Goal: Communication & Community: Ask a question

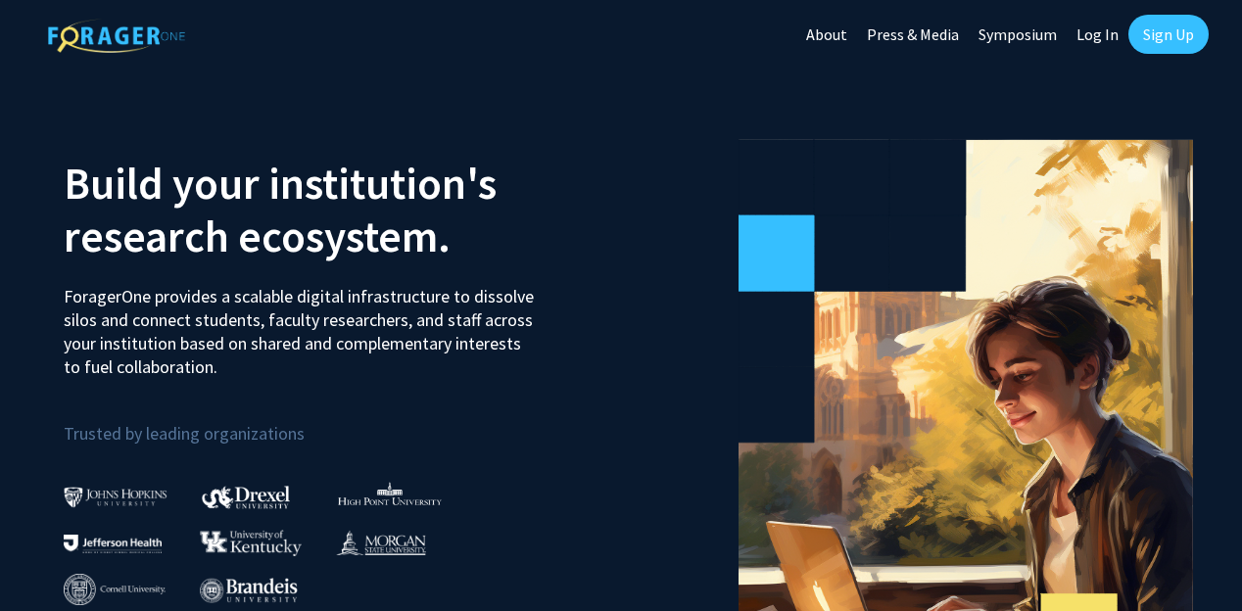
click at [1096, 30] on link "Log In" at bounding box center [1097, 34] width 62 height 69
select select
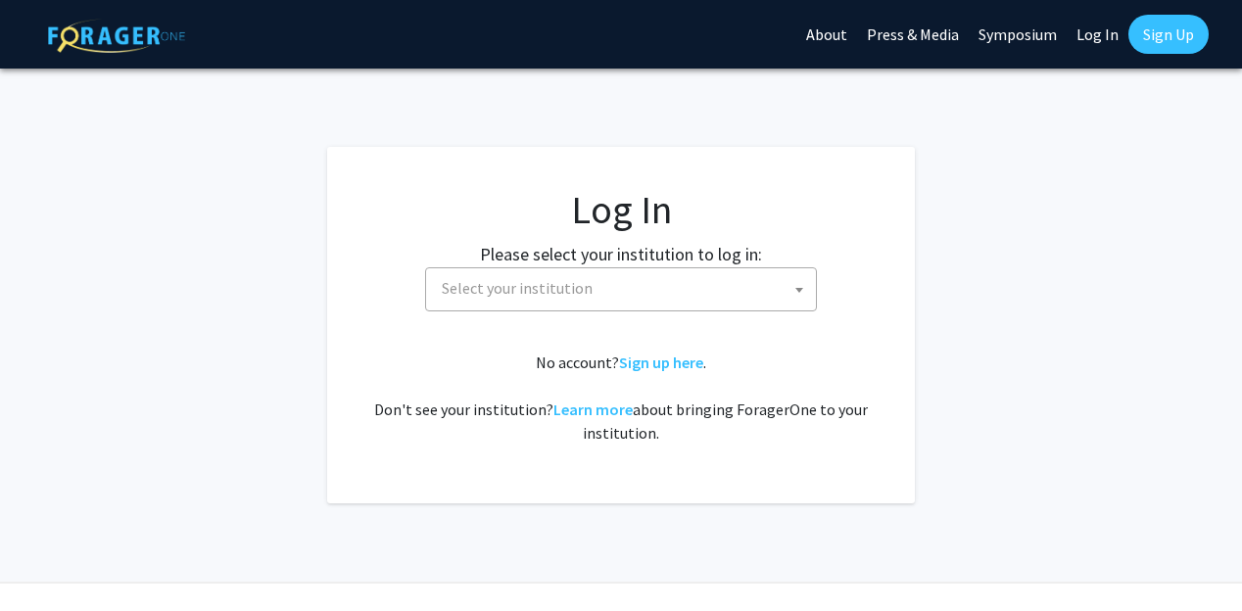
click at [759, 290] on span "Select your institution" at bounding box center [625, 288] width 382 height 40
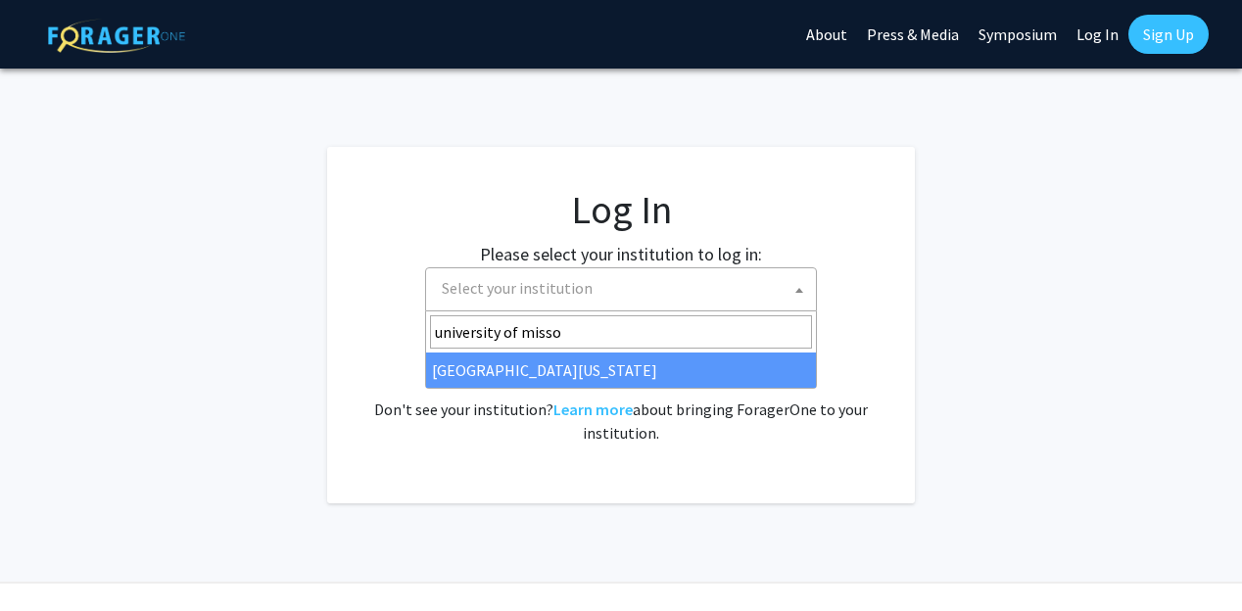
type input "university of misso"
select select "33"
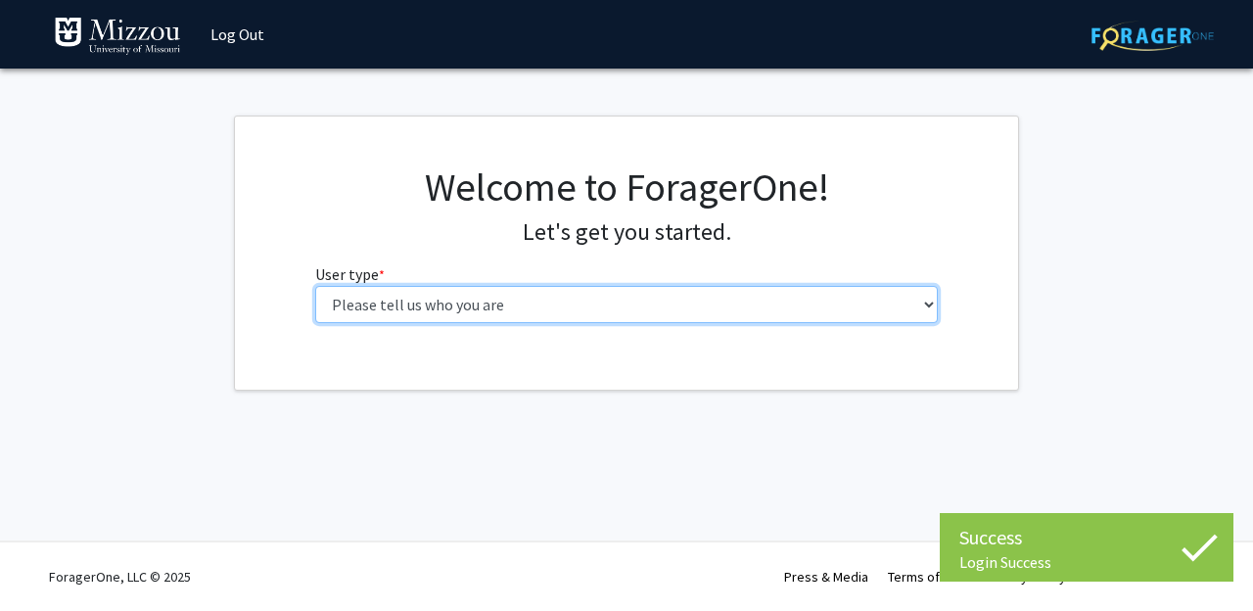
click at [715, 321] on select "Please tell us who you are Undergraduate Student Master's Student Doctoral Cand…" at bounding box center [627, 304] width 624 height 37
select select "1: undergrad"
click at [315, 286] on select "Please tell us who you are Undergraduate Student Master's Student Doctoral Cand…" at bounding box center [627, 304] width 624 height 37
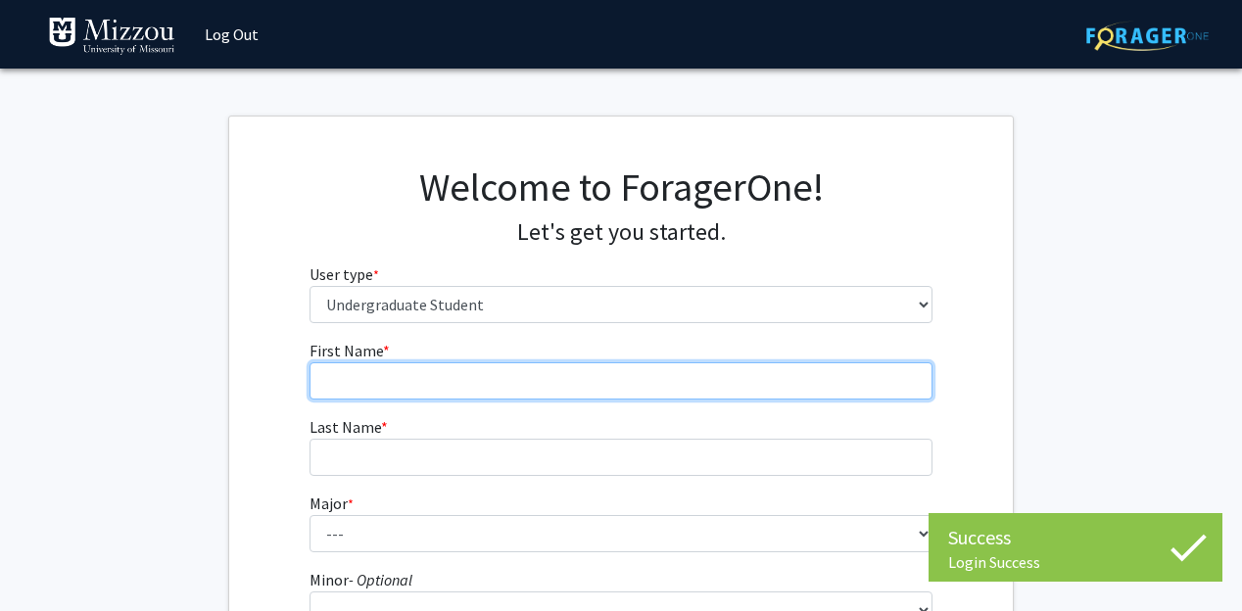
click at [693, 367] on input "First Name * required" at bounding box center [621, 380] width 624 height 37
type input "Nya"
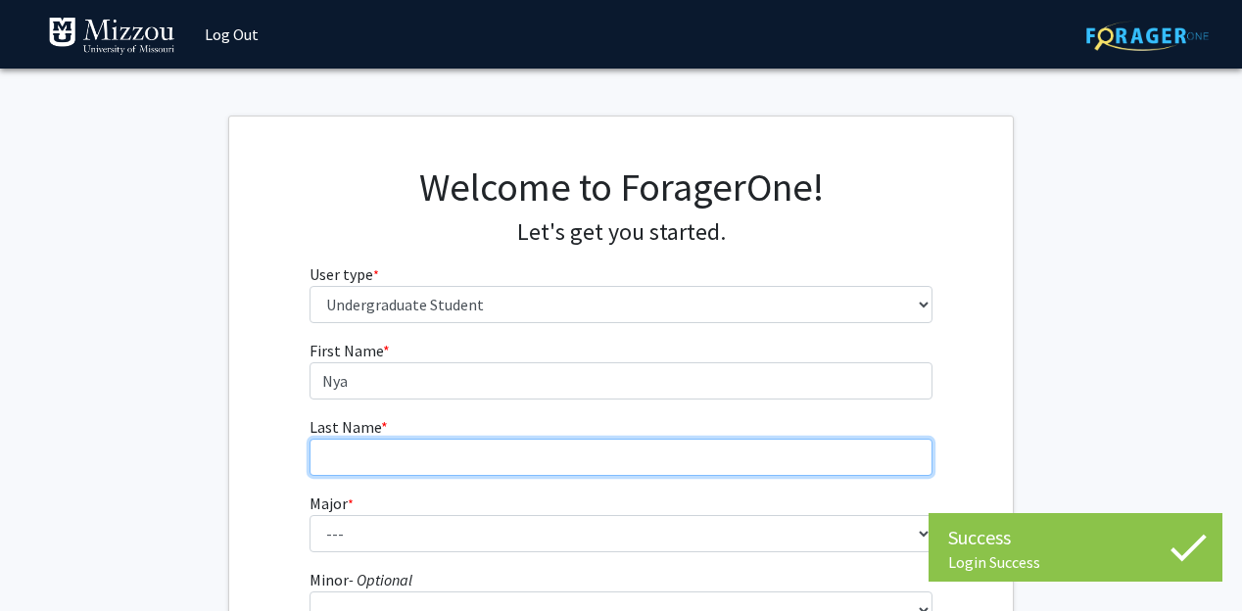
type input "Dodd"
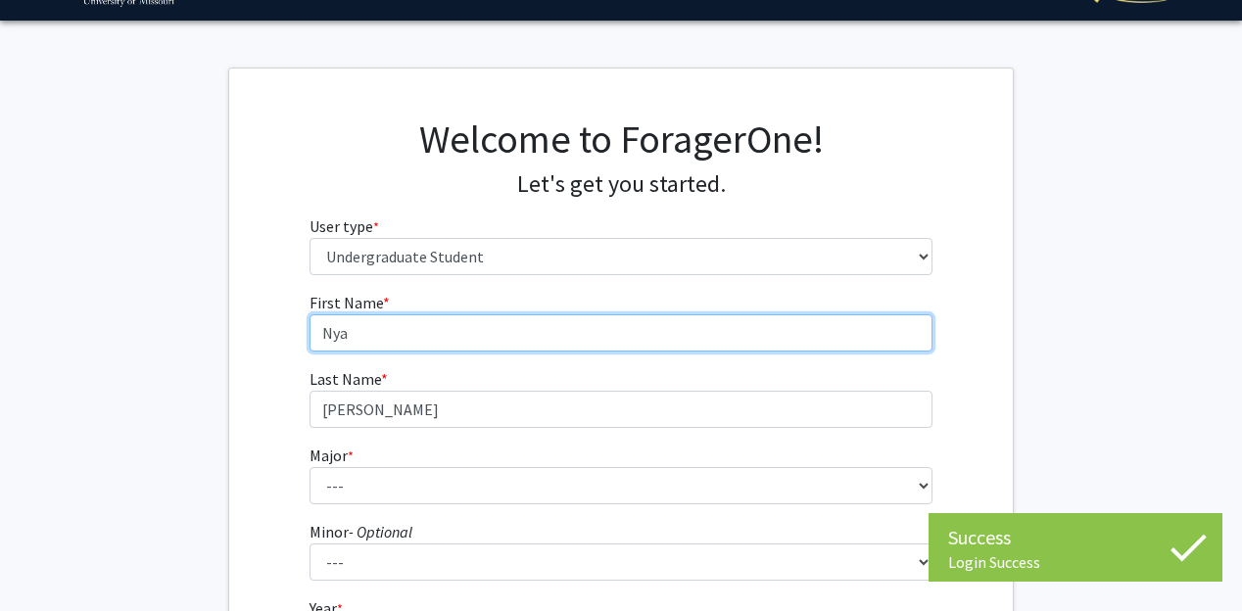
scroll to position [64, 0]
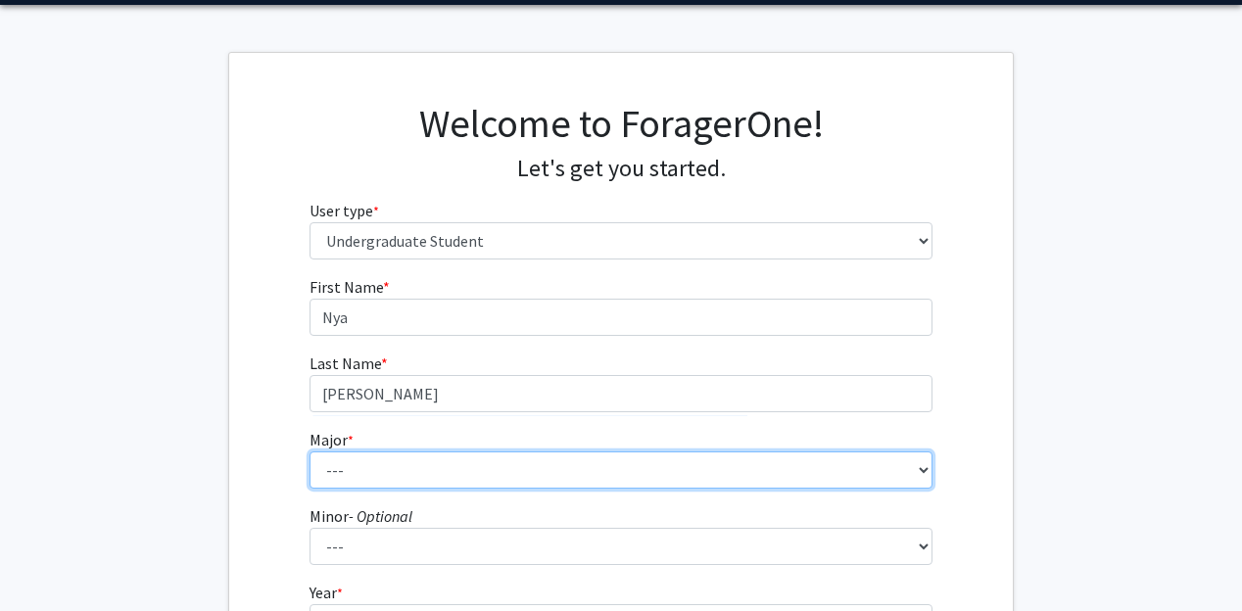
click at [478, 462] on select "--- Agribusiness Management Agricultural Education Agricultural Education: Comm…" at bounding box center [621, 469] width 624 height 37
select select "134: 2627"
click at [309, 451] on select "--- Agribusiness Management Agricultural Education Agricultural Education: Comm…" at bounding box center [621, 469] width 624 height 37
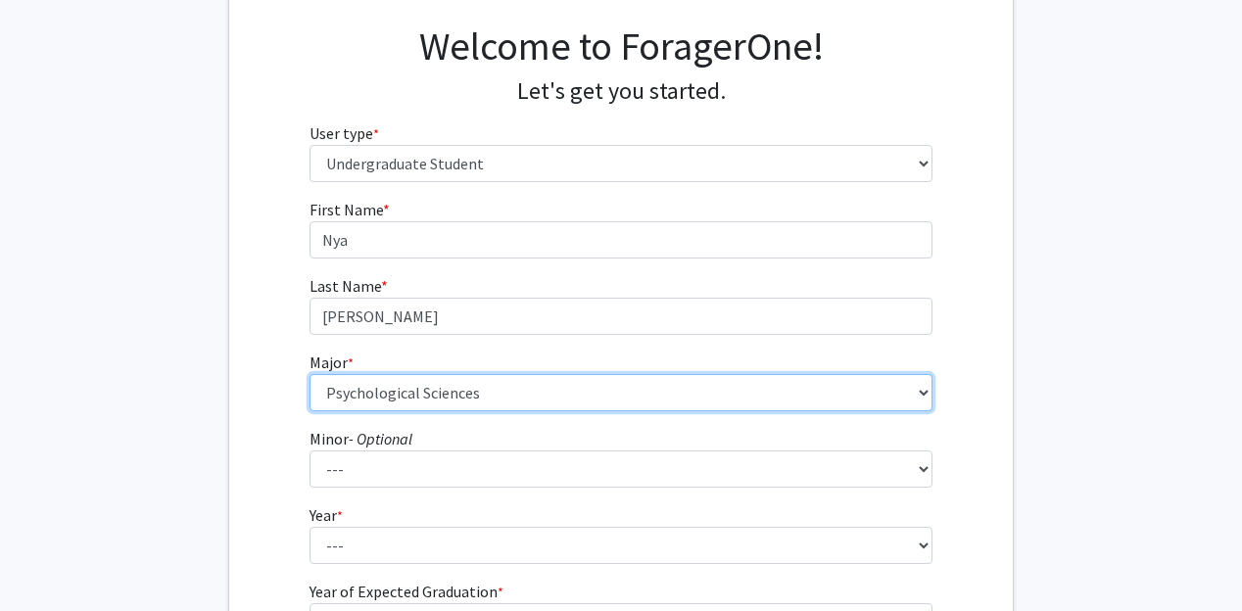
scroll to position [160, 0]
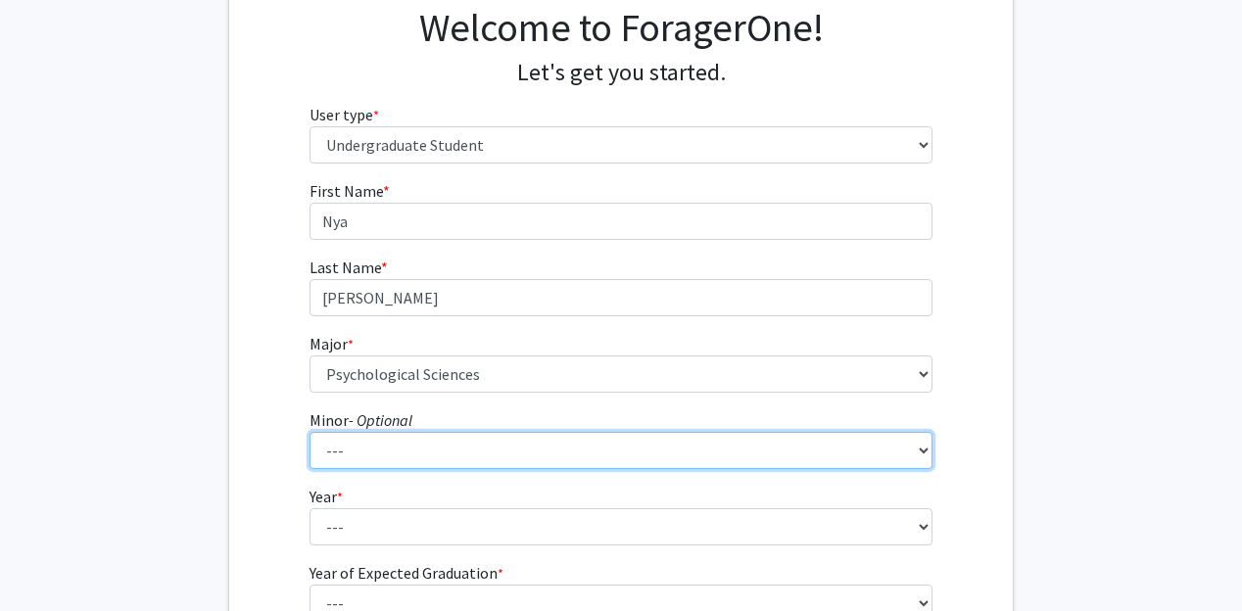
click at [438, 453] on select "--- Accountancy Aerospace Engineering Aerospace Studies Agribusiness Management…" at bounding box center [621, 450] width 624 height 37
select select "94: 2050"
click at [309, 432] on select "--- Accountancy Aerospace Engineering Aerospace Studies Agribusiness Management…" at bounding box center [621, 450] width 624 height 37
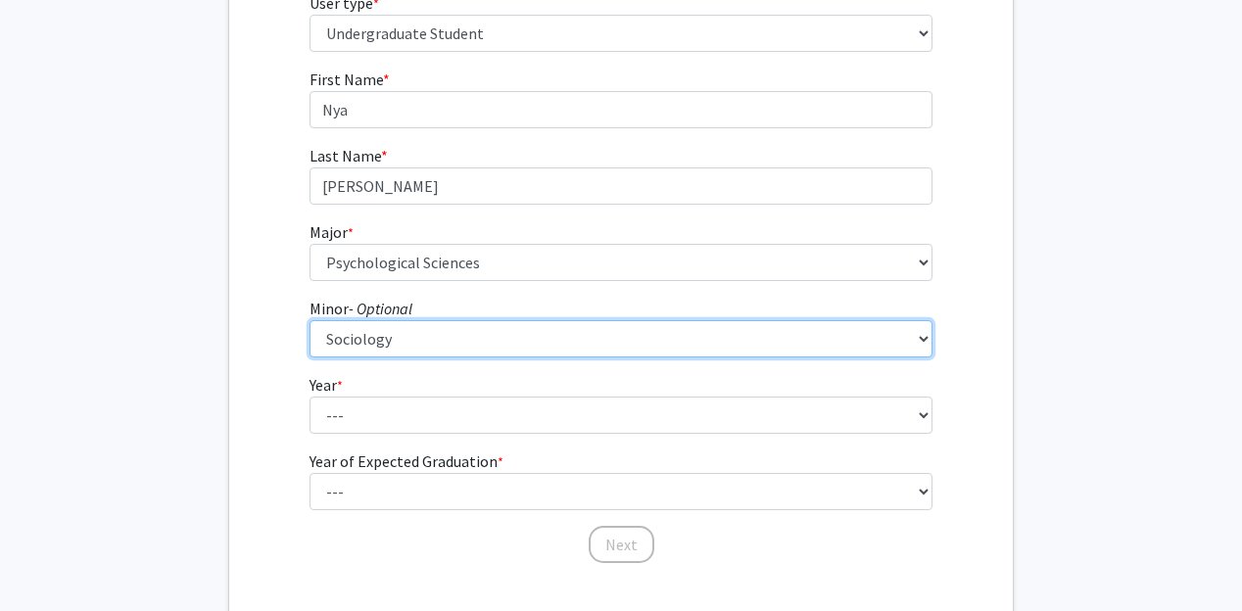
scroll to position [349, 0]
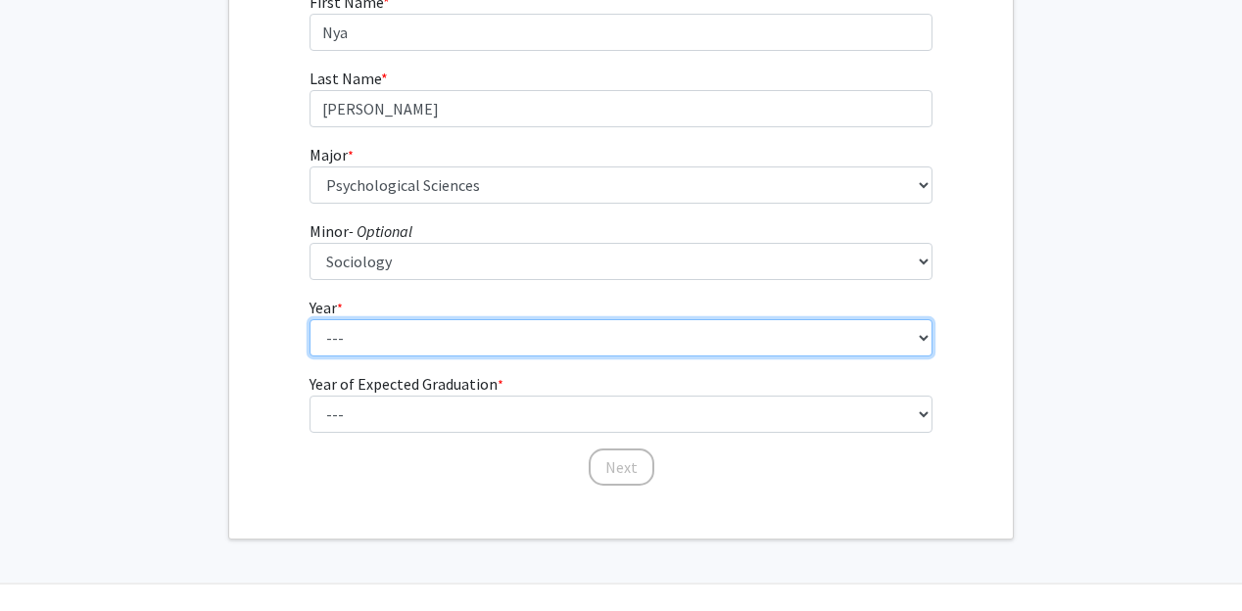
click at [396, 340] on select "--- First-year Sophomore Junior Senior Postbaccalaureate Certificate" at bounding box center [621, 337] width 624 height 37
click at [309, 319] on select "--- First-year Sophomore Junior Senior Postbaccalaureate Certificate" at bounding box center [621, 337] width 624 height 37
click at [382, 331] on select "--- First-year Sophomore Junior Senior Postbaccalaureate Certificate" at bounding box center [621, 337] width 624 height 37
select select "3: junior"
click at [309, 319] on select "--- First-year Sophomore Junior Senior Postbaccalaureate Certificate" at bounding box center [621, 337] width 624 height 37
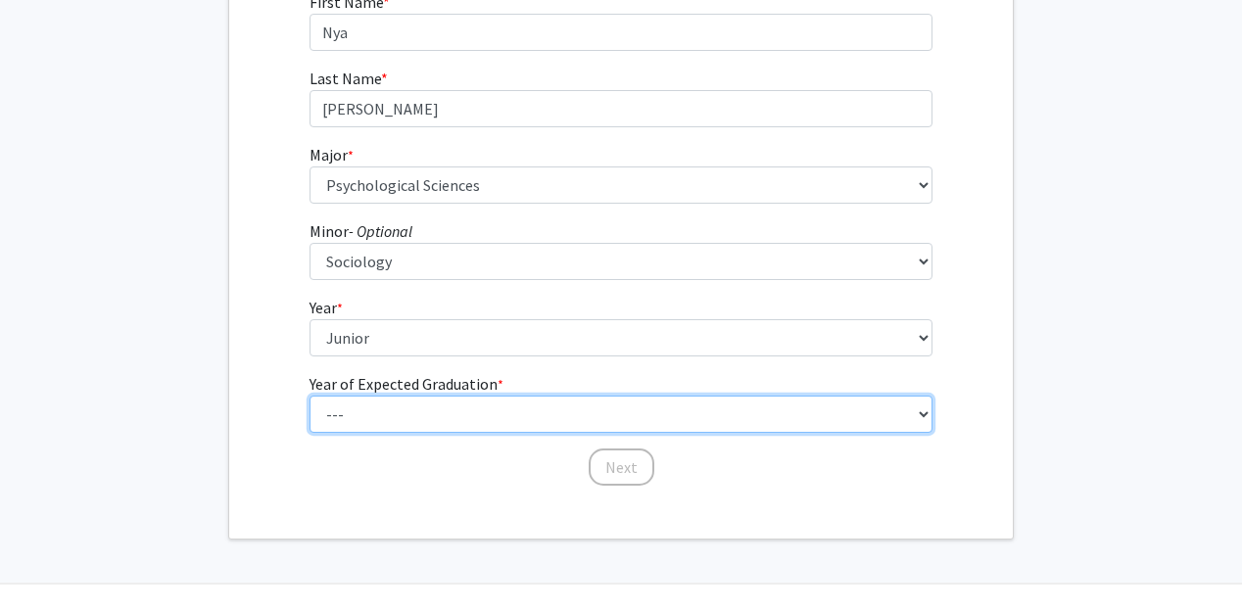
click at [388, 412] on select "--- 2025 2026 2027 2028 2029 2030 2031 2032 2033 2034" at bounding box center [621, 414] width 624 height 37
select select "3: 2027"
click at [309, 396] on select "--- 2025 2026 2027 2028 2029 2030 2031 2032 2033 2034" at bounding box center [621, 414] width 624 height 37
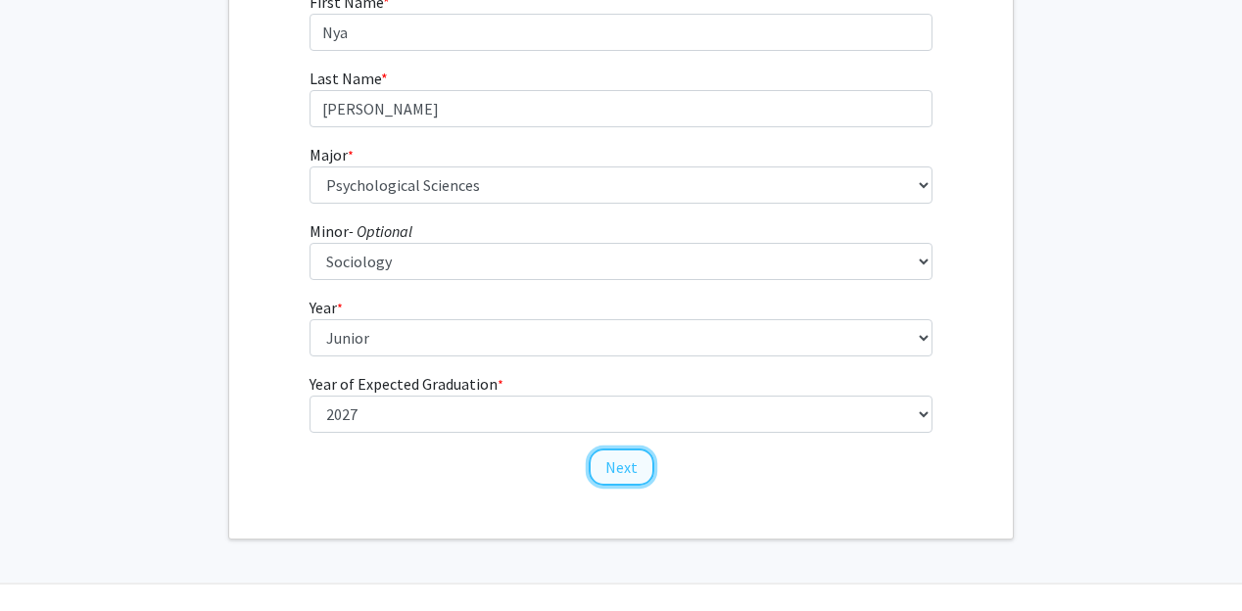
click at [613, 469] on button "Next" at bounding box center [622, 466] width 66 height 37
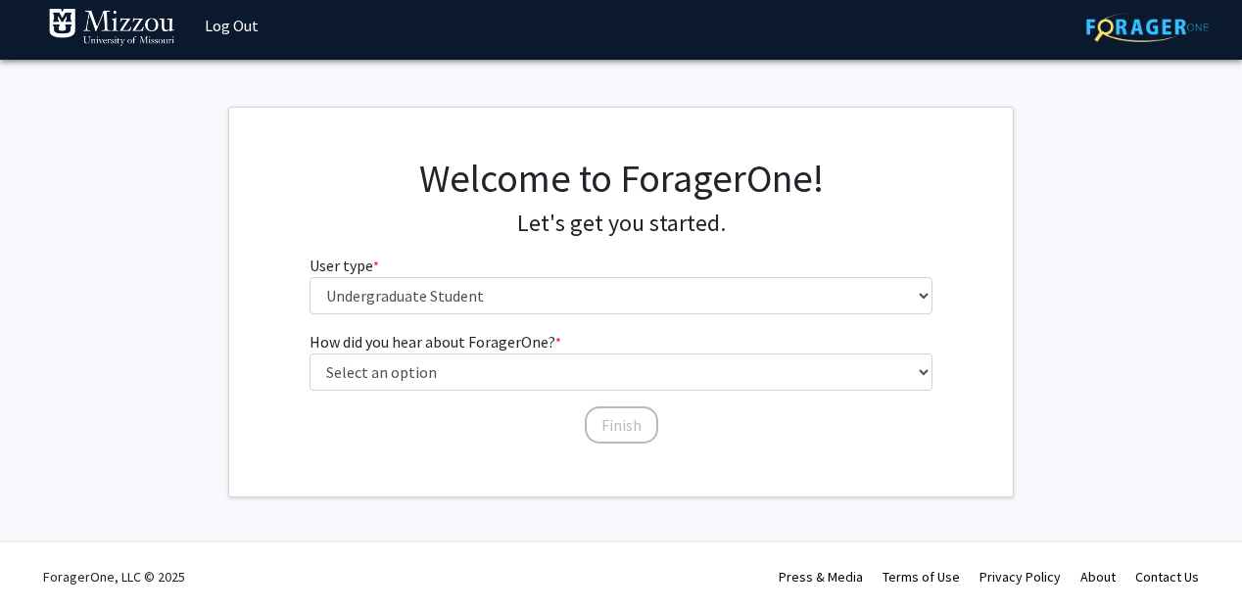
scroll to position [0, 0]
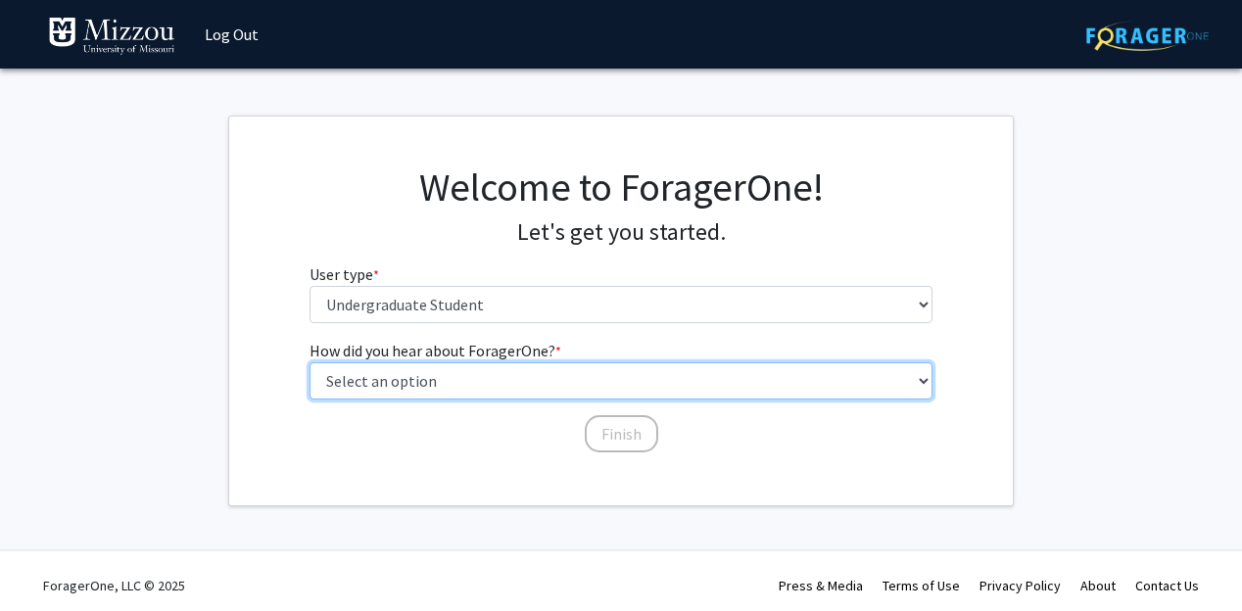
click at [547, 384] on select "Select an option Peer/student recommendation Faculty/staff recommendation Unive…" at bounding box center [621, 380] width 624 height 37
select select "2: faculty_recommendation"
click at [309, 362] on select "Select an option Peer/student recommendation Faculty/staff recommendation Unive…" at bounding box center [621, 380] width 624 height 37
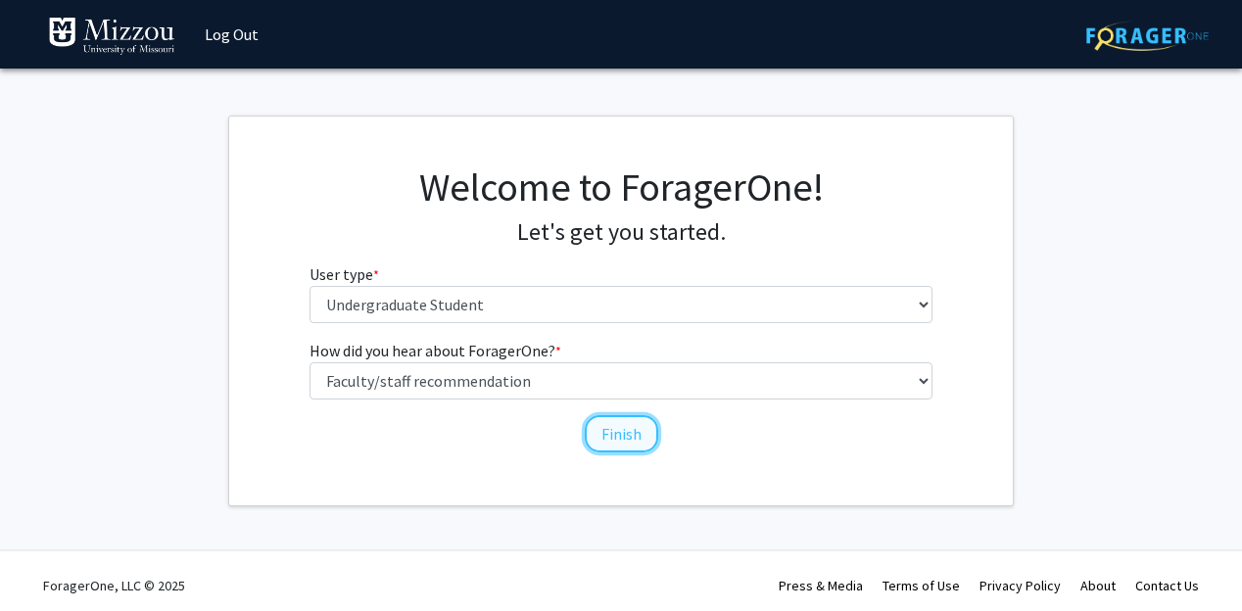
click at [610, 430] on button "Finish" at bounding box center [621, 433] width 73 height 37
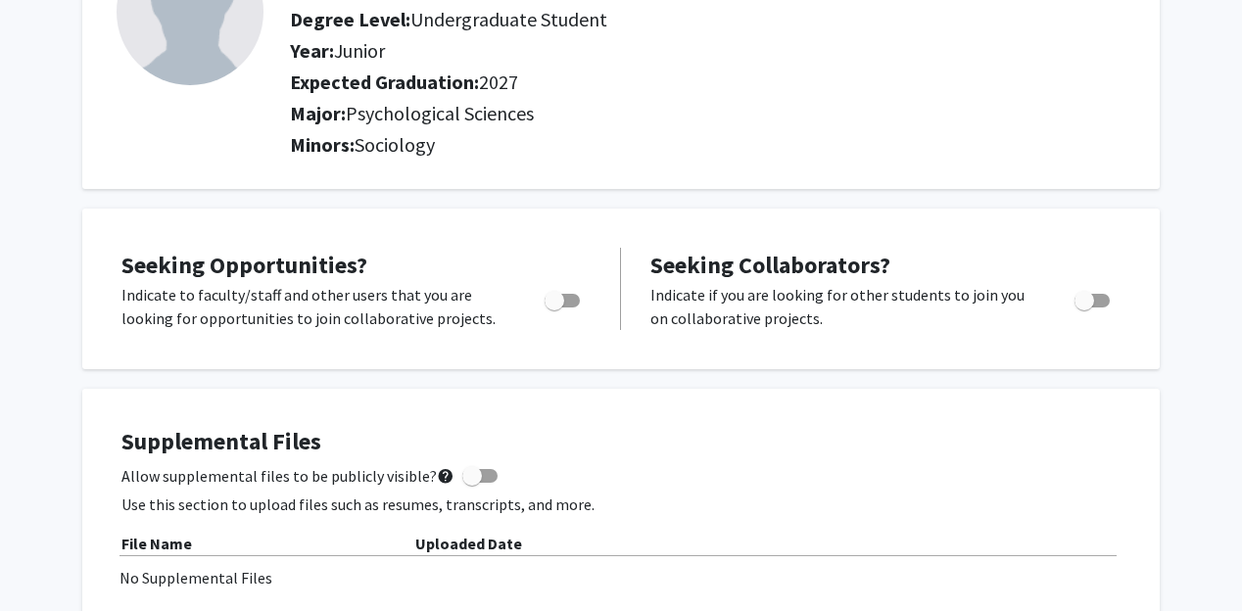
scroll to position [193, 0]
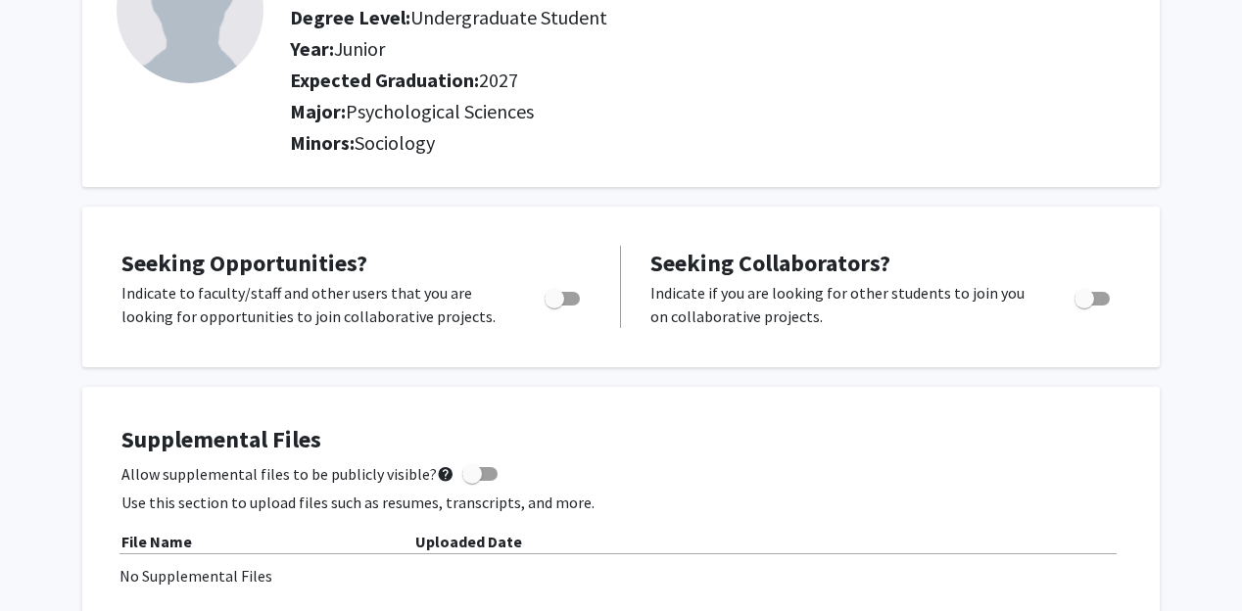
click at [567, 299] on span "Toggle" at bounding box center [561, 299] width 35 height 14
click at [554, 306] on input "Are you actively seeking opportunities?" at bounding box center [553, 306] width 1 height 1
checkbox input "true"
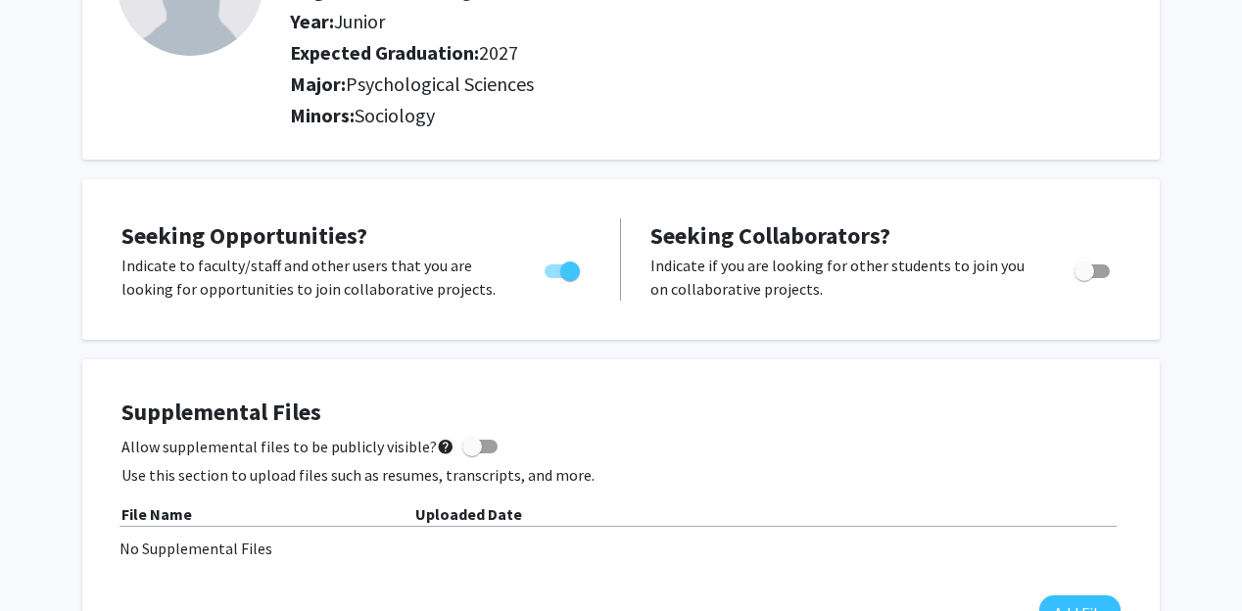
scroll to position [0, 0]
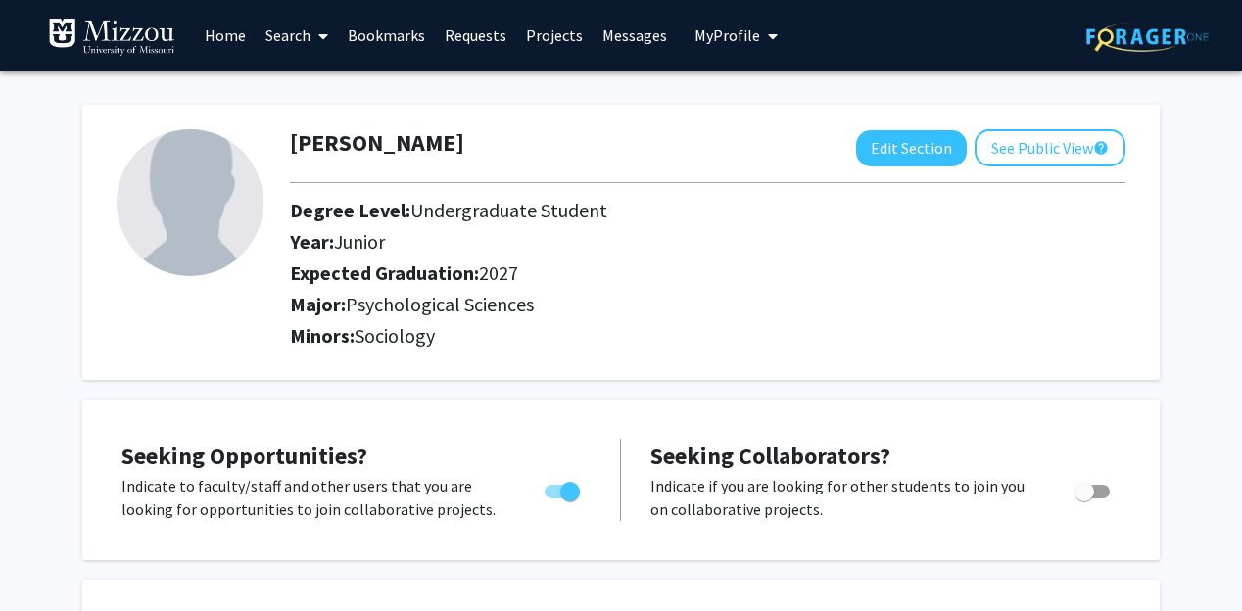
click at [295, 32] on link "Search" at bounding box center [297, 35] width 82 height 69
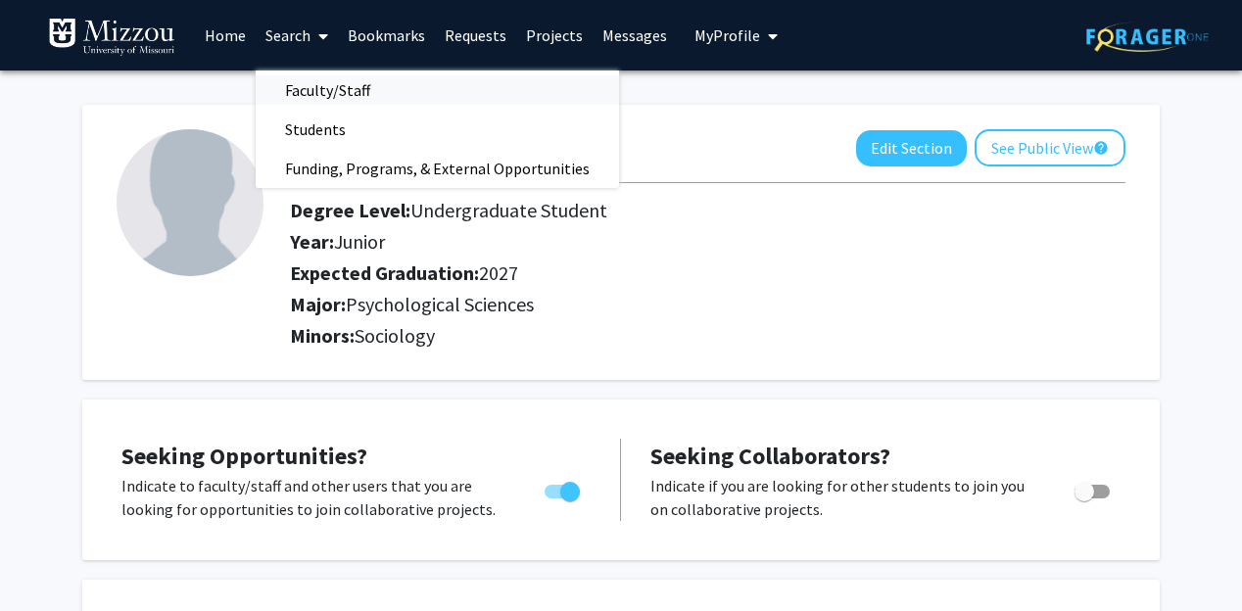
click at [314, 83] on span "Faculty/Staff" at bounding box center [328, 90] width 144 height 39
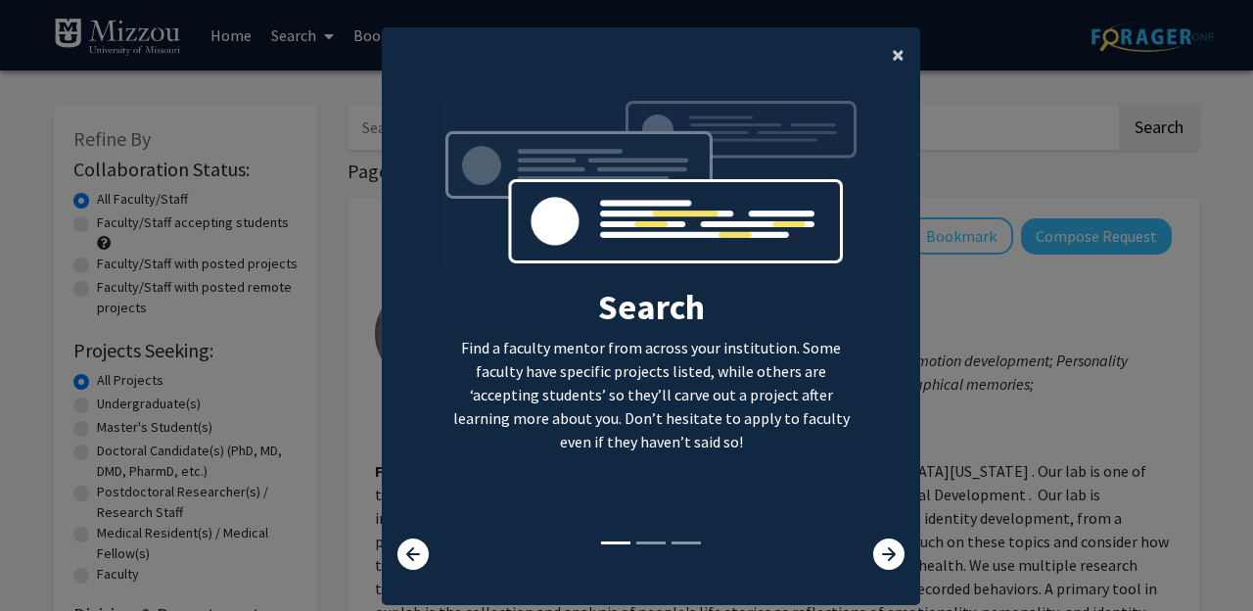
click at [888, 52] on button "×" at bounding box center [898, 54] width 44 height 55
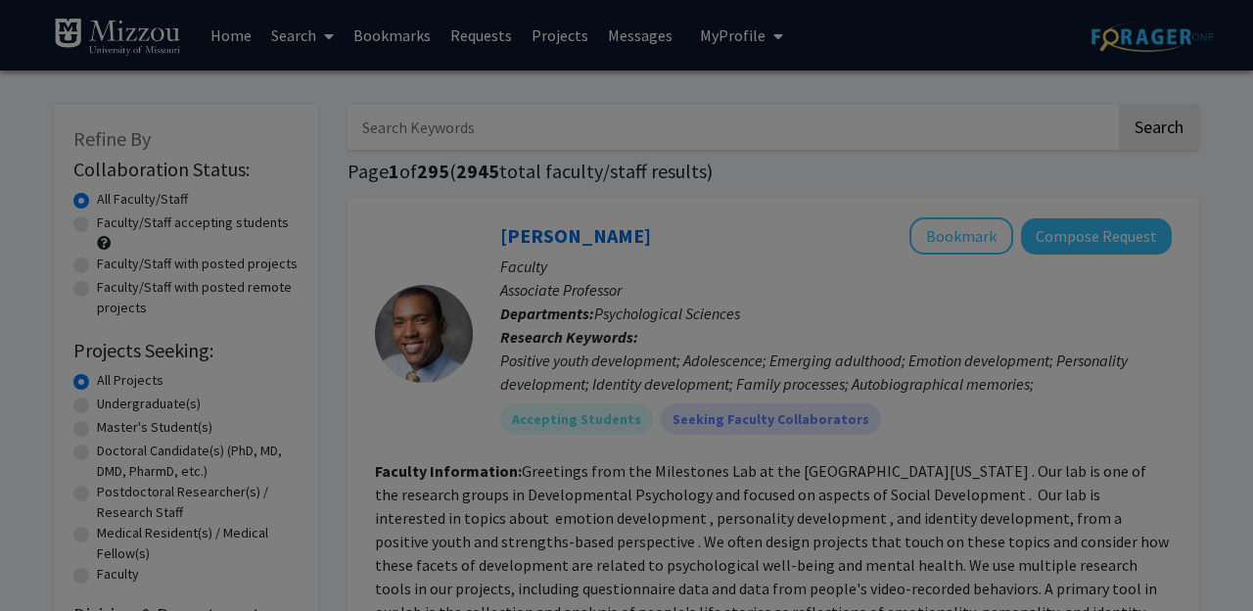
click at [904, 52] on div "Search Find a faculty mentor from across your institution. Some faculty have sp…" at bounding box center [651, 189] width 539 height 503
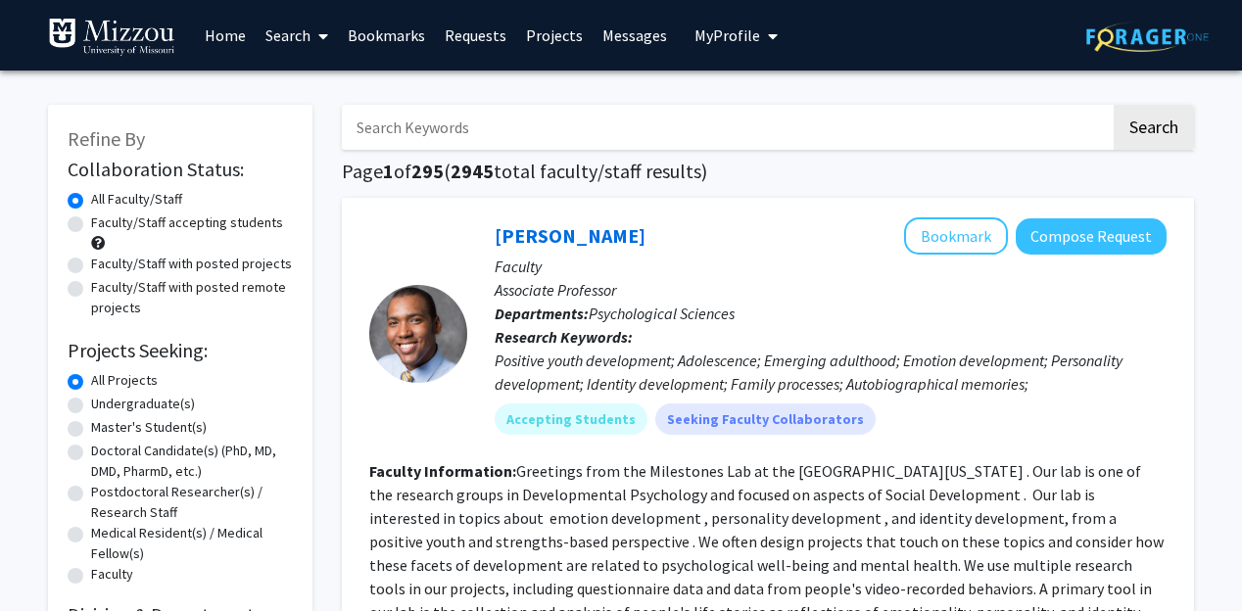
click at [722, 137] on input "Search Keywords" at bounding box center [726, 127] width 769 height 45
click at [1113, 105] on button "Search" at bounding box center [1153, 127] width 80 height 45
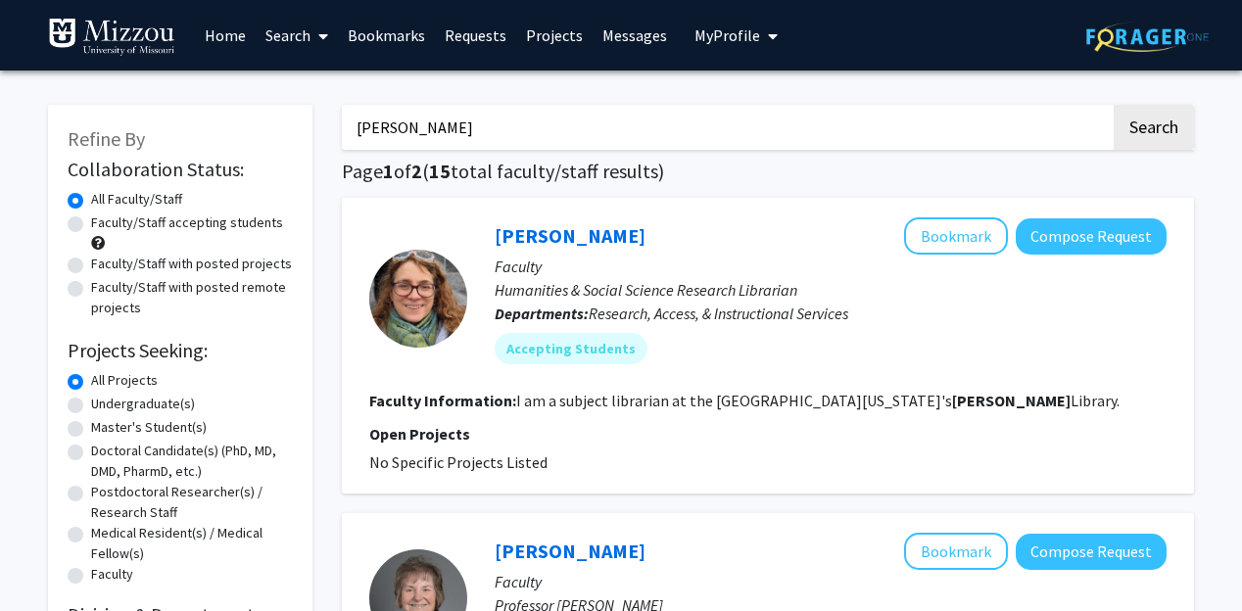
click at [722, 145] on input "ellis" at bounding box center [726, 127] width 769 height 45
type input "ellis-kalton"
click at [1113, 105] on button "Search" at bounding box center [1153, 127] width 80 height 45
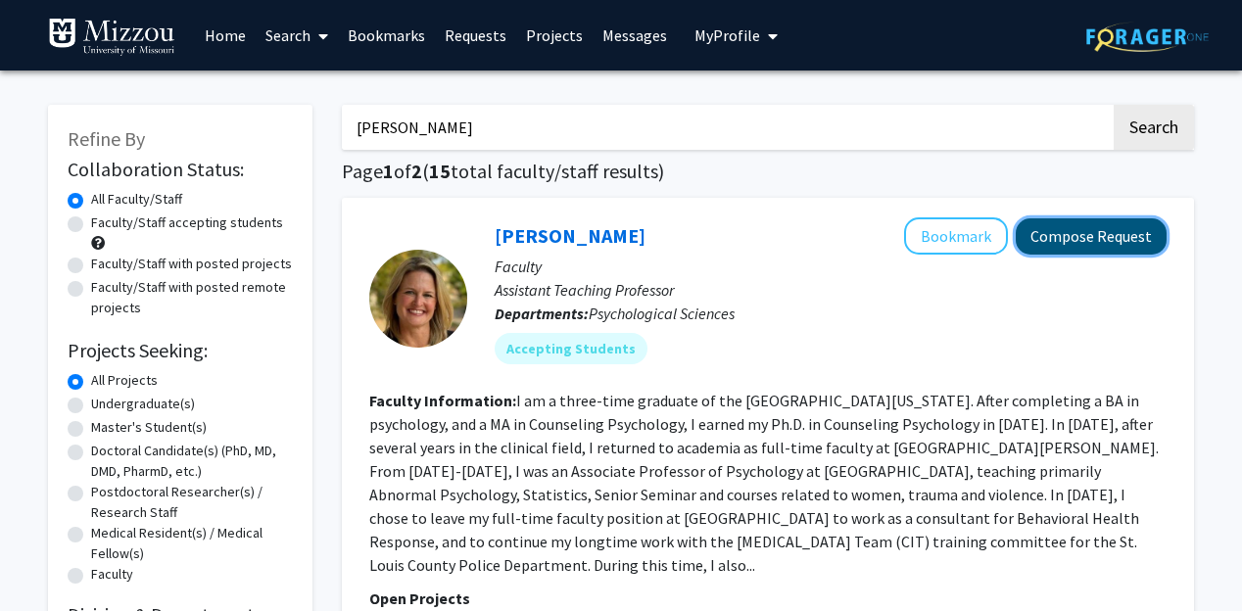
click at [1135, 245] on button "Compose Request" at bounding box center [1090, 236] width 151 height 36
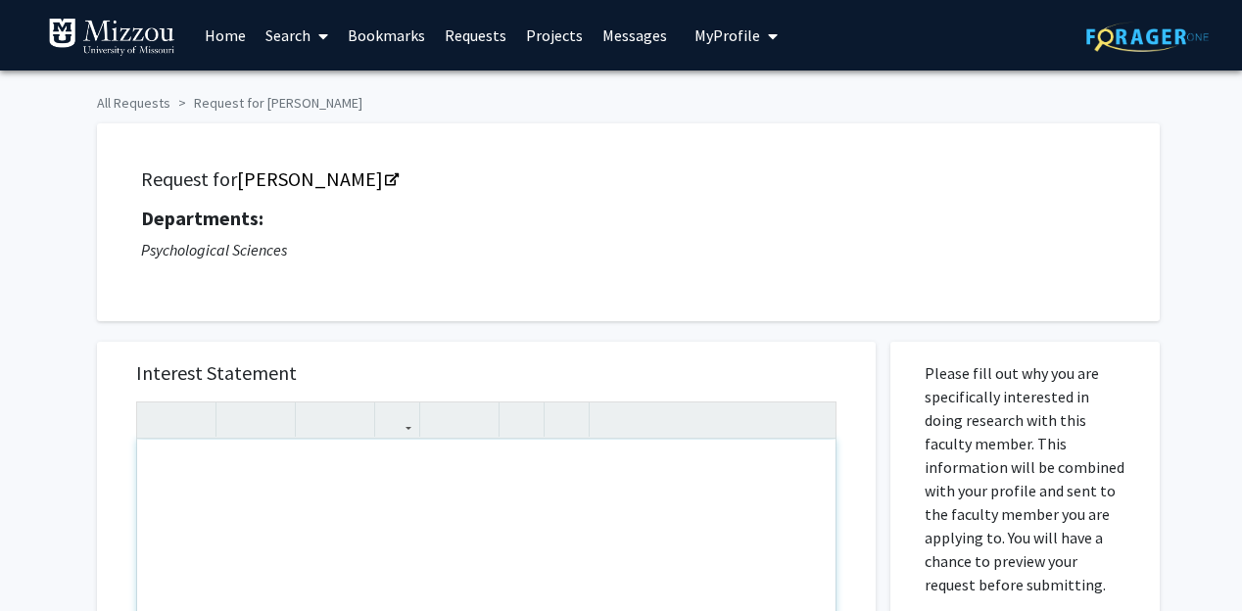
type textarea "I am requesting you as a means to complete my assignment for Psych3020."
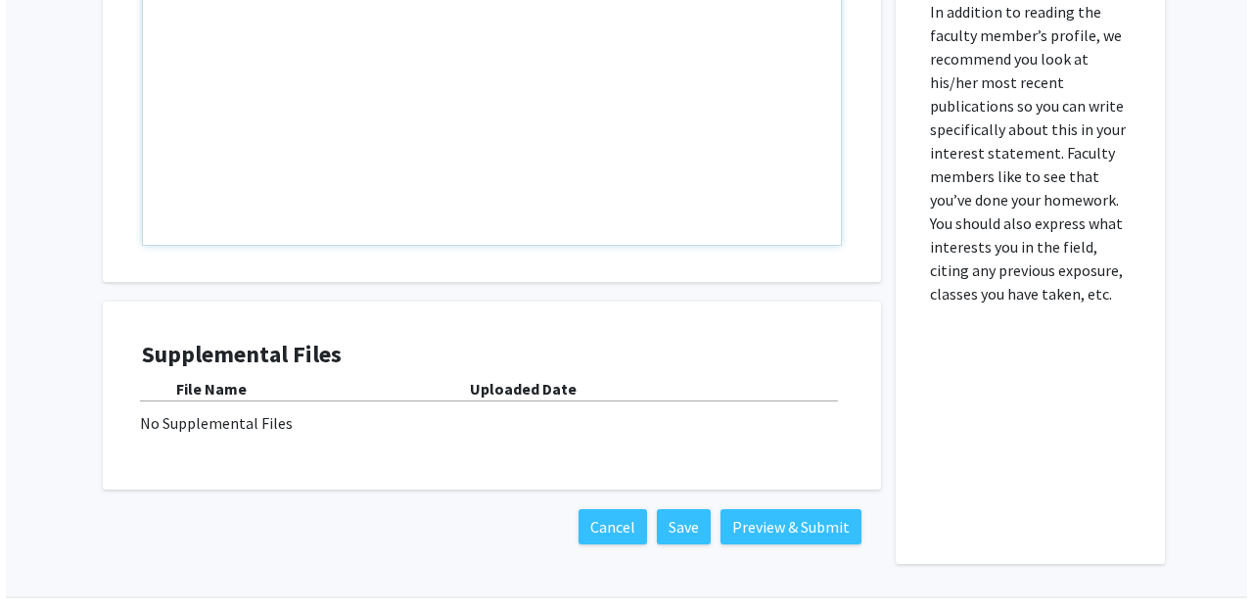
scroll to position [668, 0]
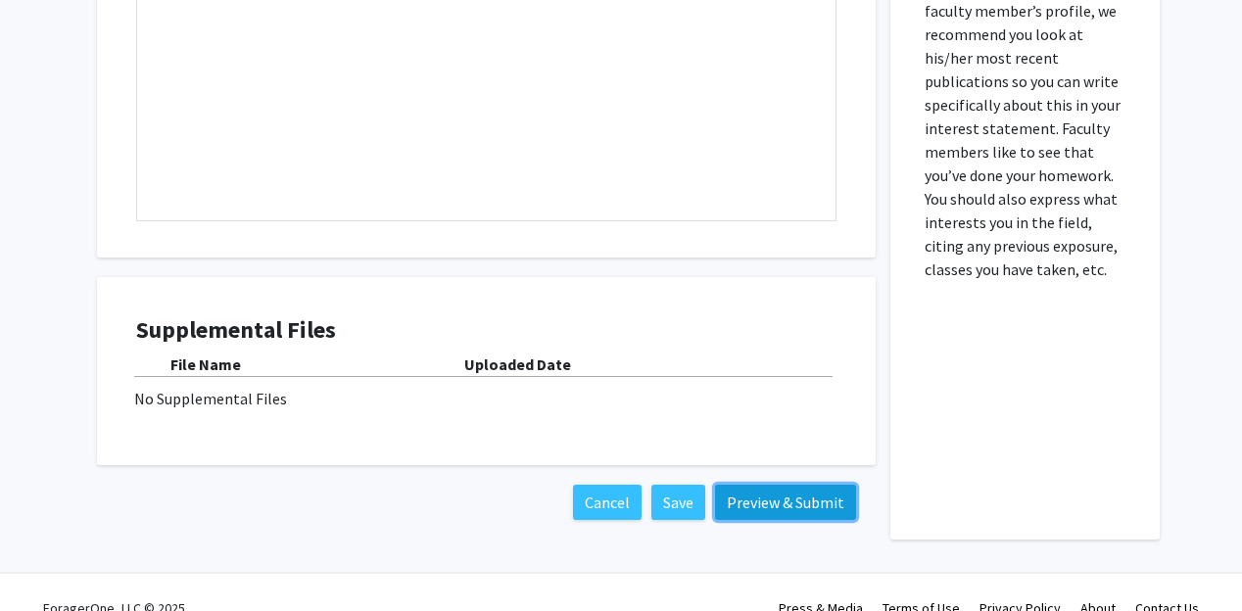
click at [778, 495] on button "Preview & Submit" at bounding box center [785, 502] width 141 height 35
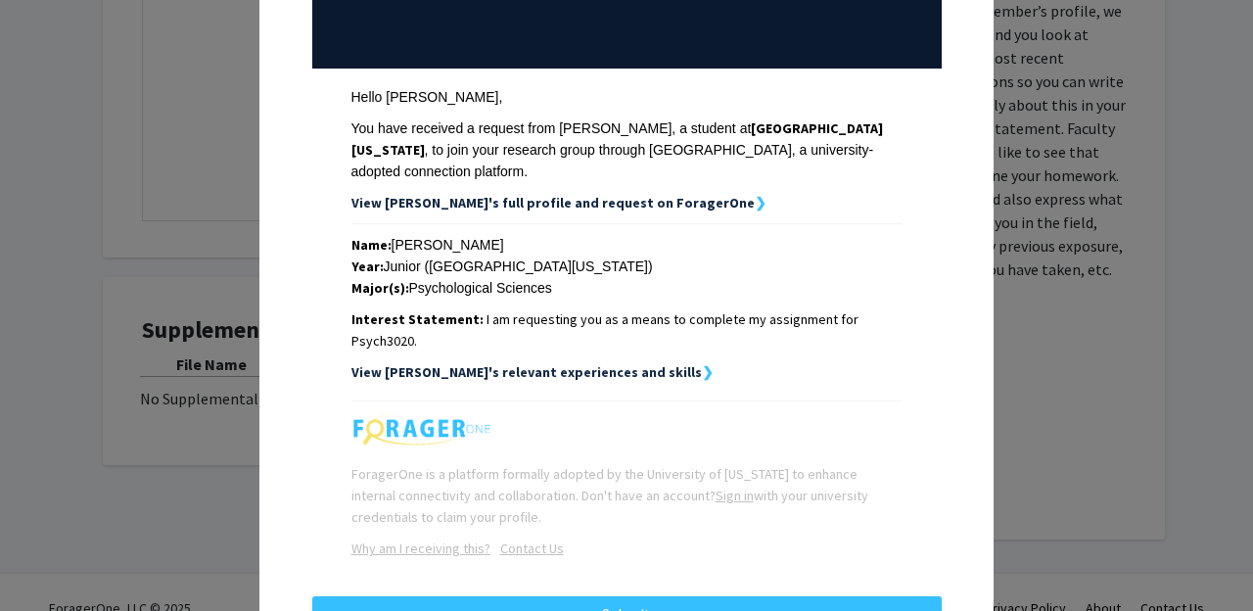
scroll to position [276, 0]
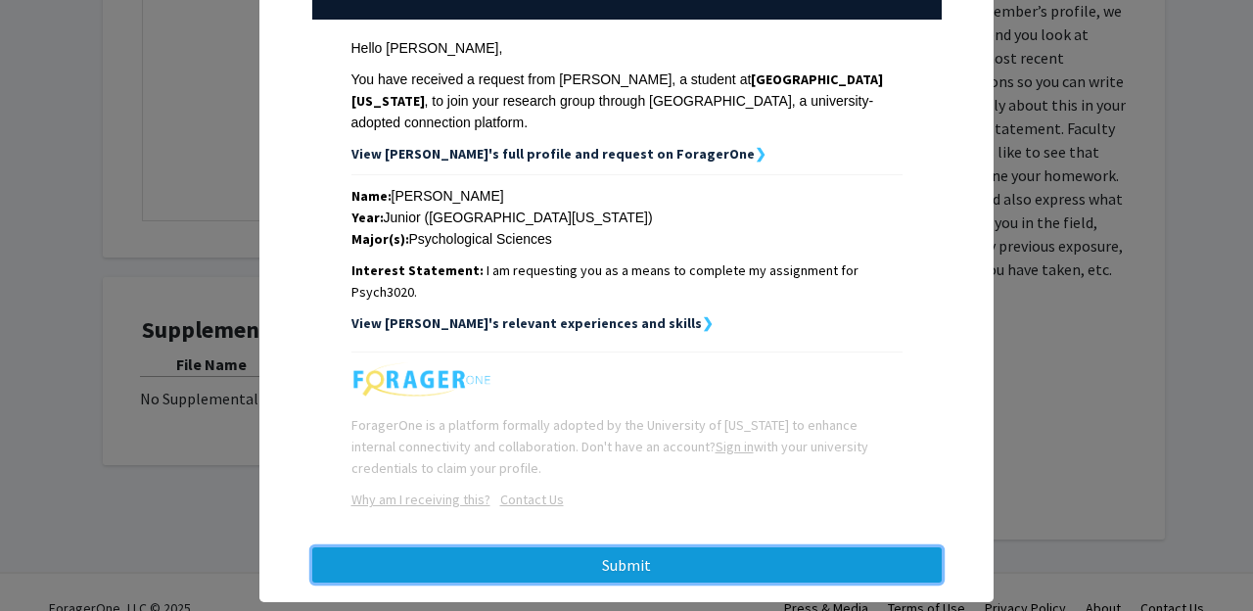
click at [767, 547] on button "Submit" at bounding box center [627, 564] width 630 height 35
